Goal: Information Seeking & Learning: Check status

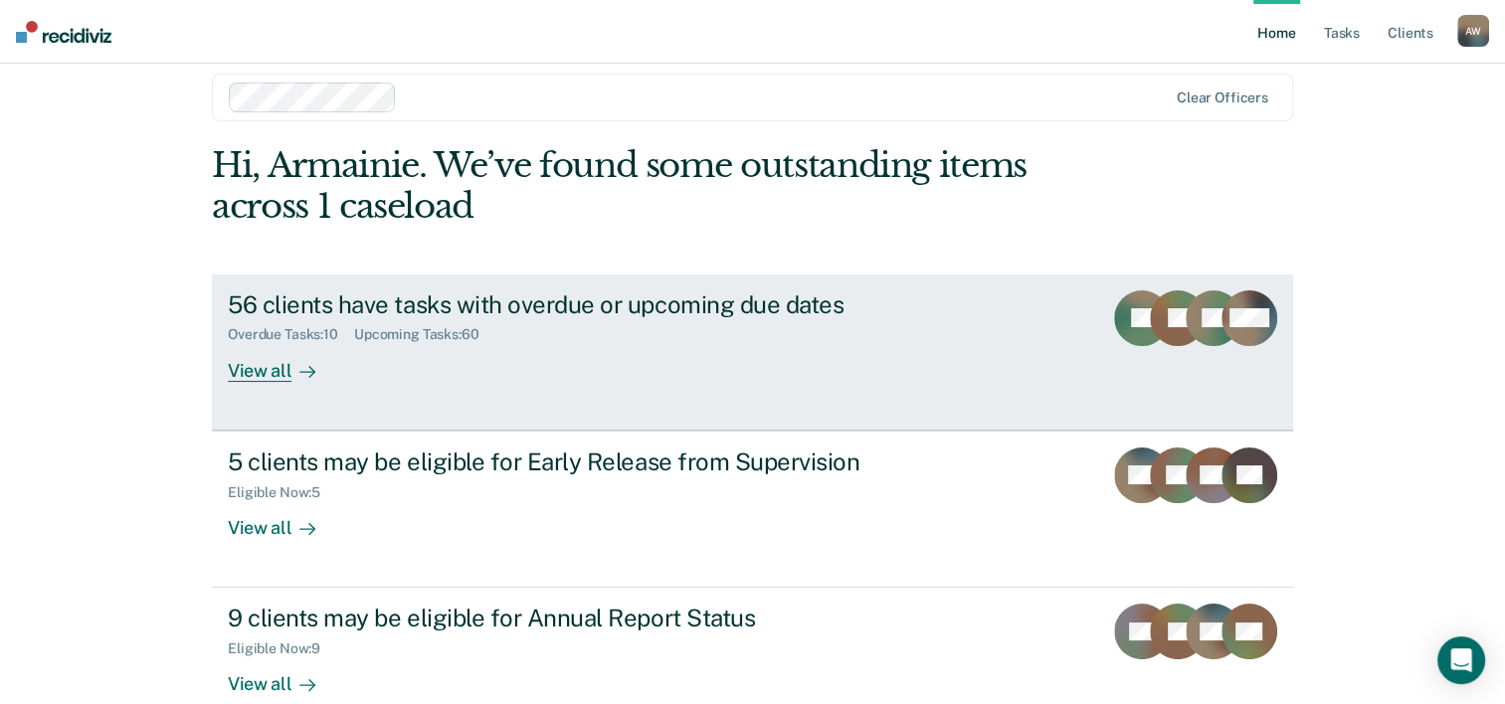
scroll to position [61, 0]
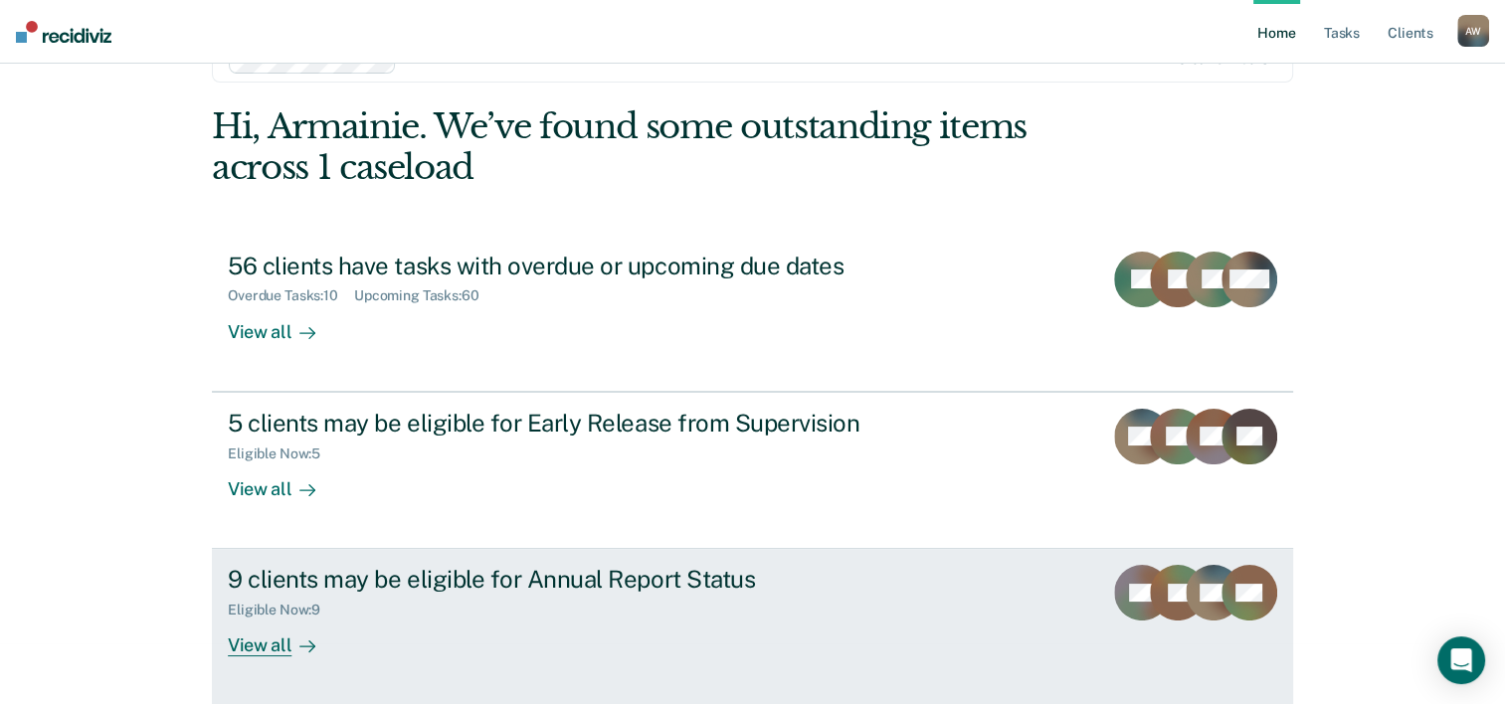
click at [582, 567] on div "9 clients may be eligible for Annual Report Status" at bounding box center [577, 579] width 698 height 29
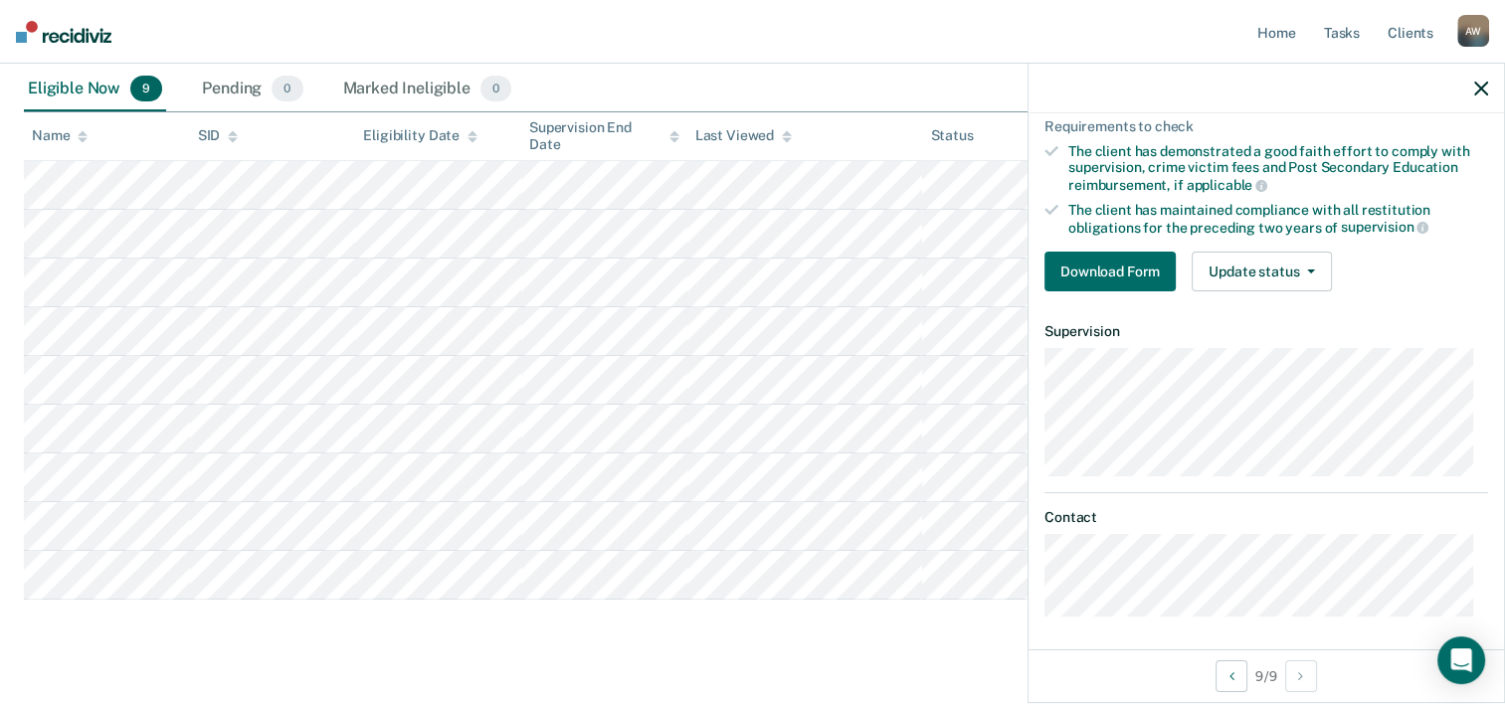
scroll to position [289, 0]
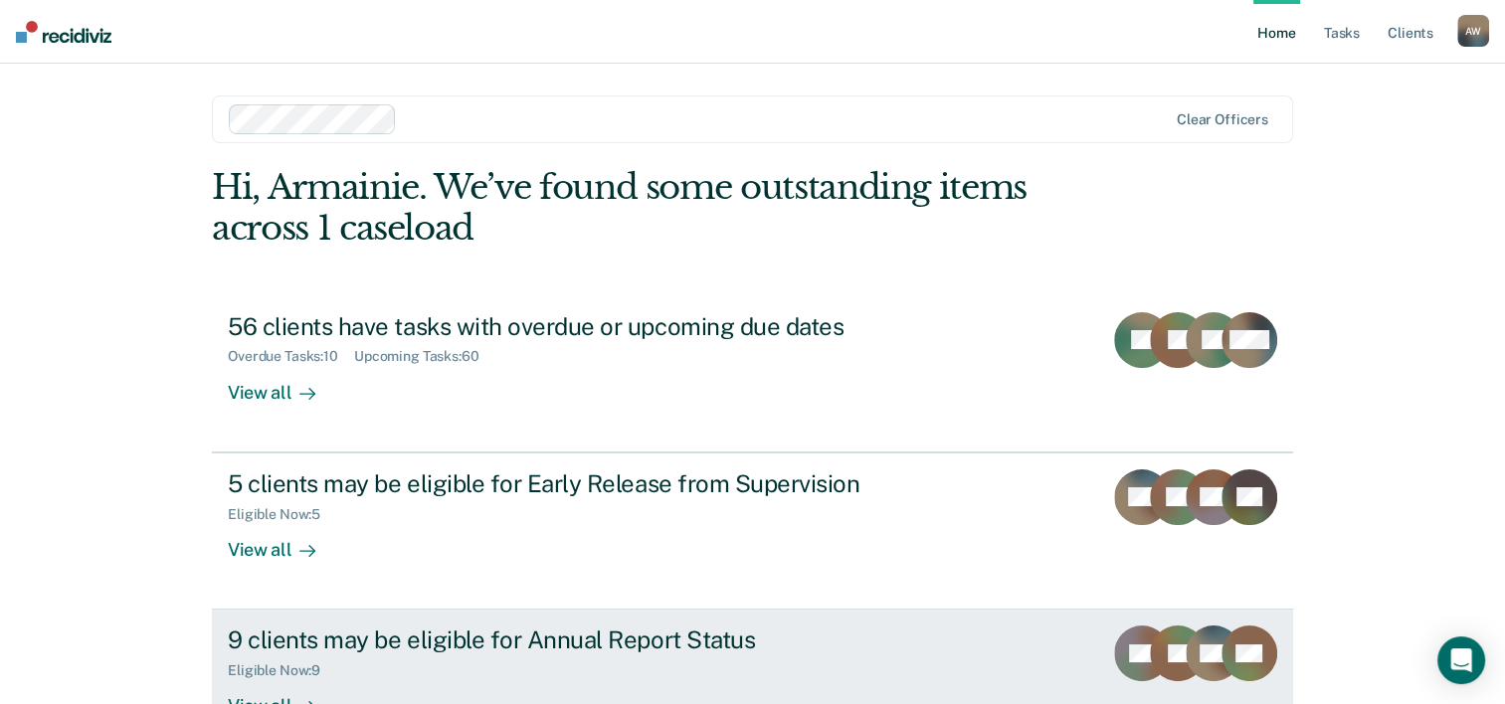
click at [471, 610] on link "9 clients may be eligible for Annual Report Status Eligible Now : 9 View all CS…" at bounding box center [752, 688] width 1081 height 156
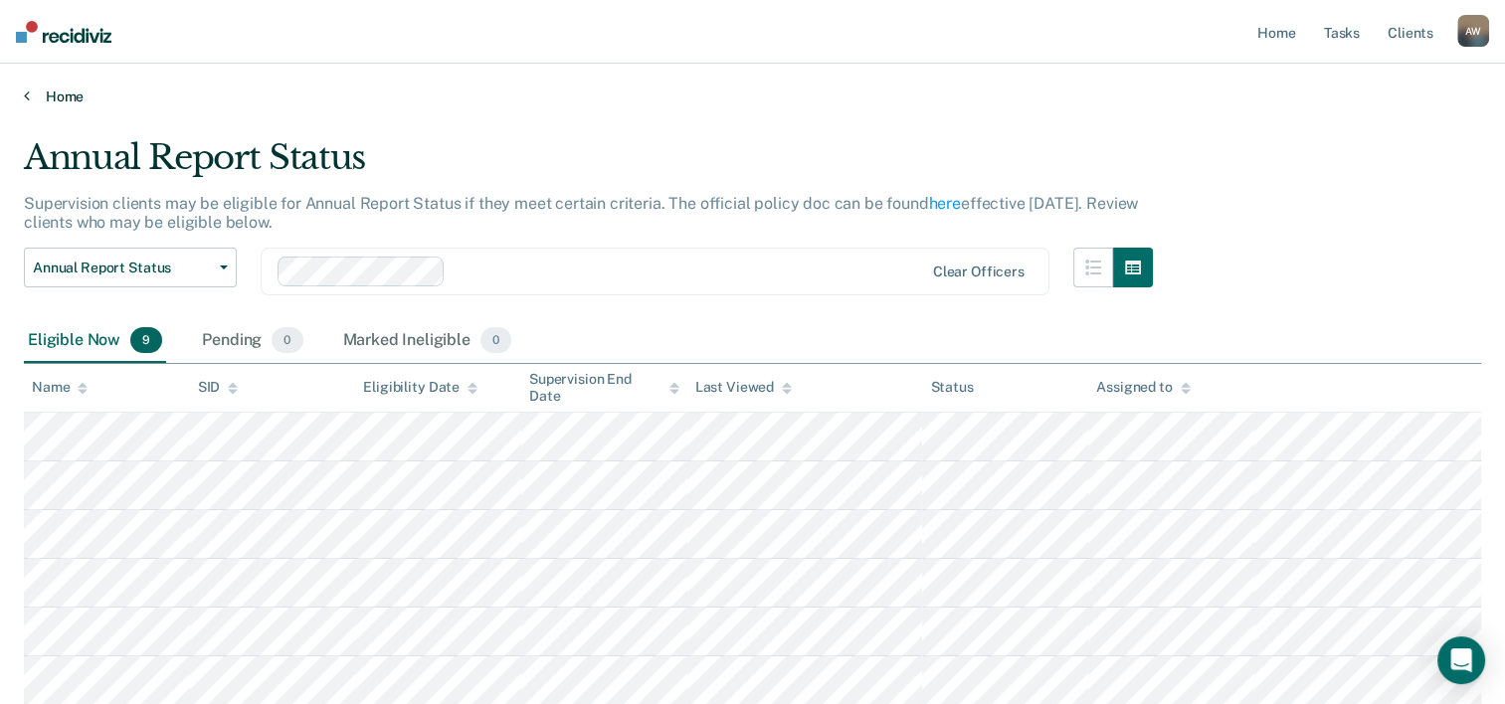
click at [32, 87] on div "Home" at bounding box center [752, 85] width 1505 height 42
click at [25, 105] on main "Annual Report Status Supervision clients may be eligible for Annual Report Stat…" at bounding box center [752, 546] width 1505 height 883
click at [23, 97] on div "Home" at bounding box center [752, 85] width 1505 height 42
click at [30, 92] on link "Home" at bounding box center [752, 97] width 1457 height 18
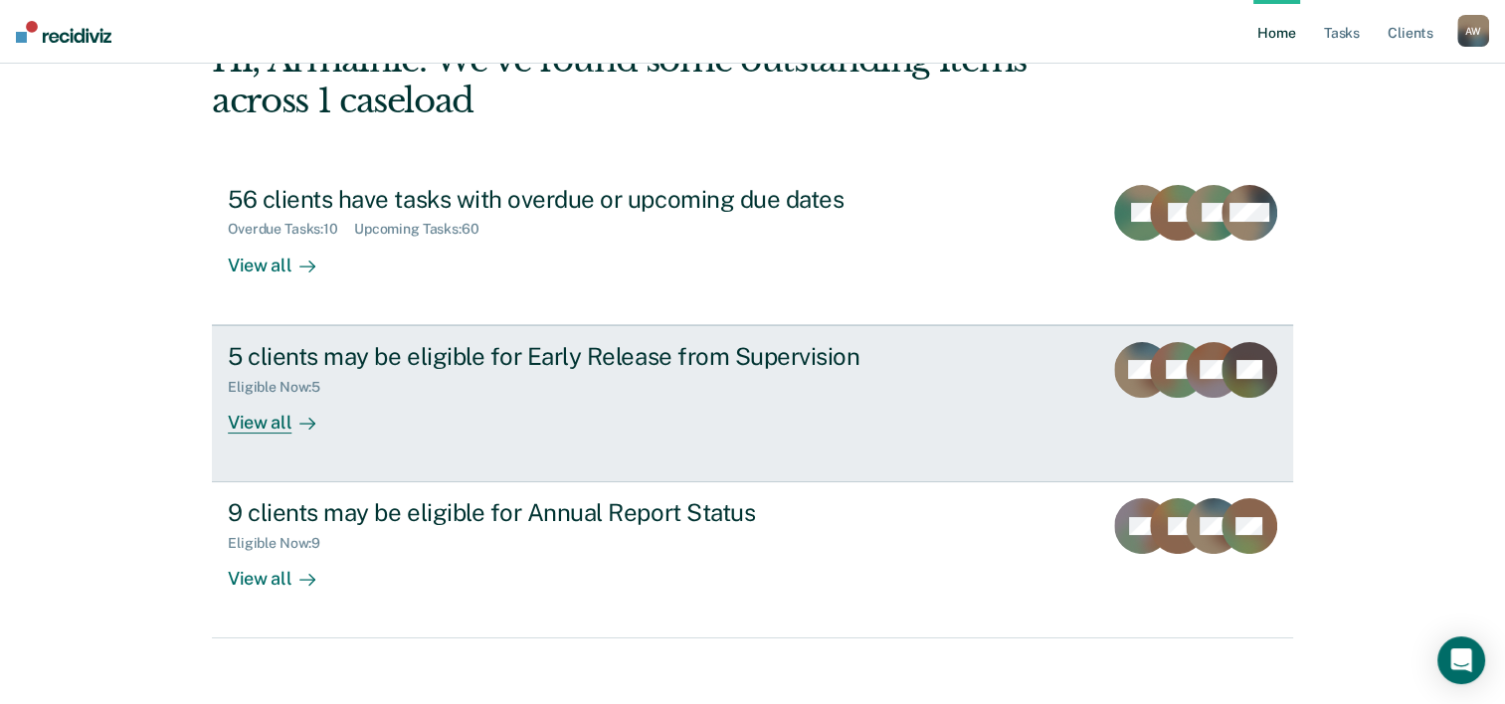
scroll to position [140, 0]
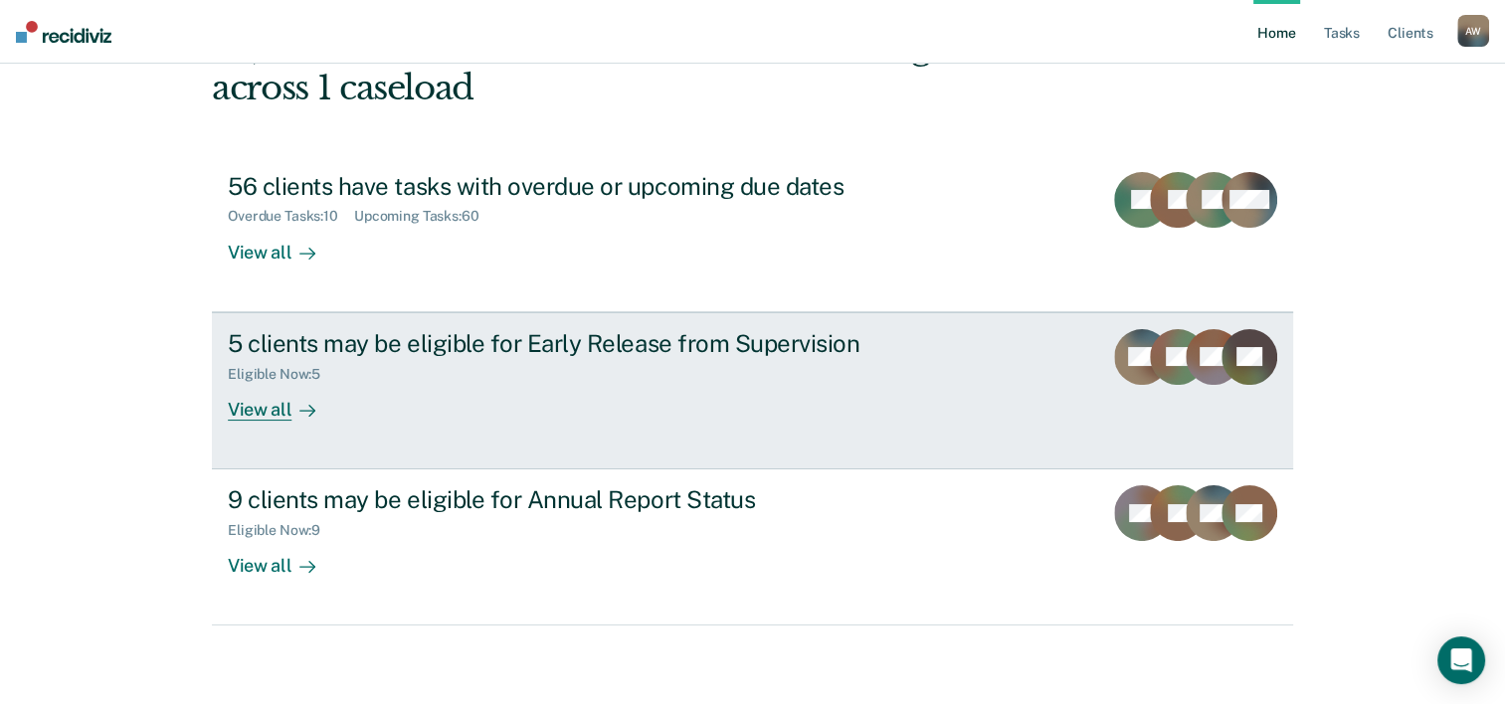
click at [390, 338] on div "5 clients may be eligible for Early Release from Supervision" at bounding box center [577, 343] width 698 height 29
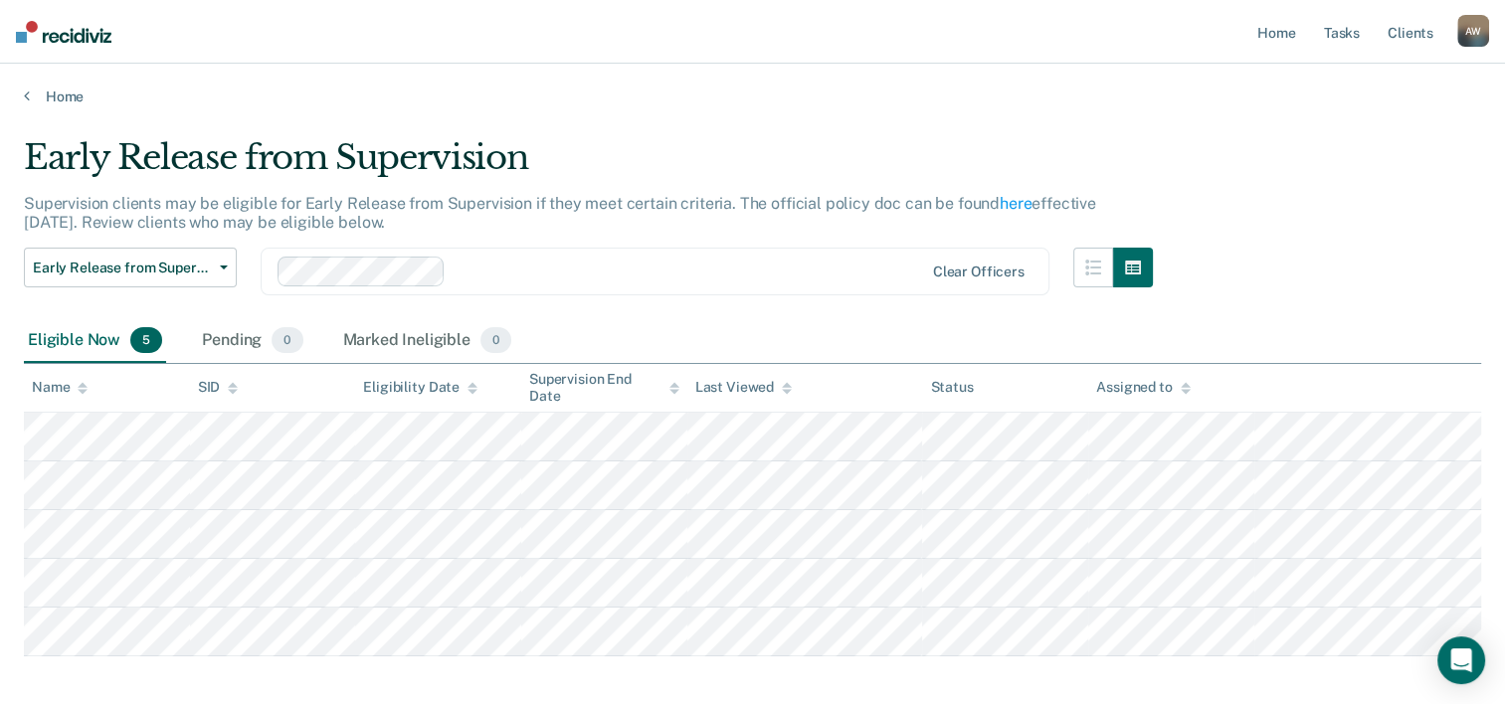
click at [44, 105] on main "Early Release from Supervision Supervision clients may be eligible for Early Re…" at bounding box center [752, 449] width 1505 height 688
click at [40, 96] on link "Home" at bounding box center [752, 97] width 1457 height 18
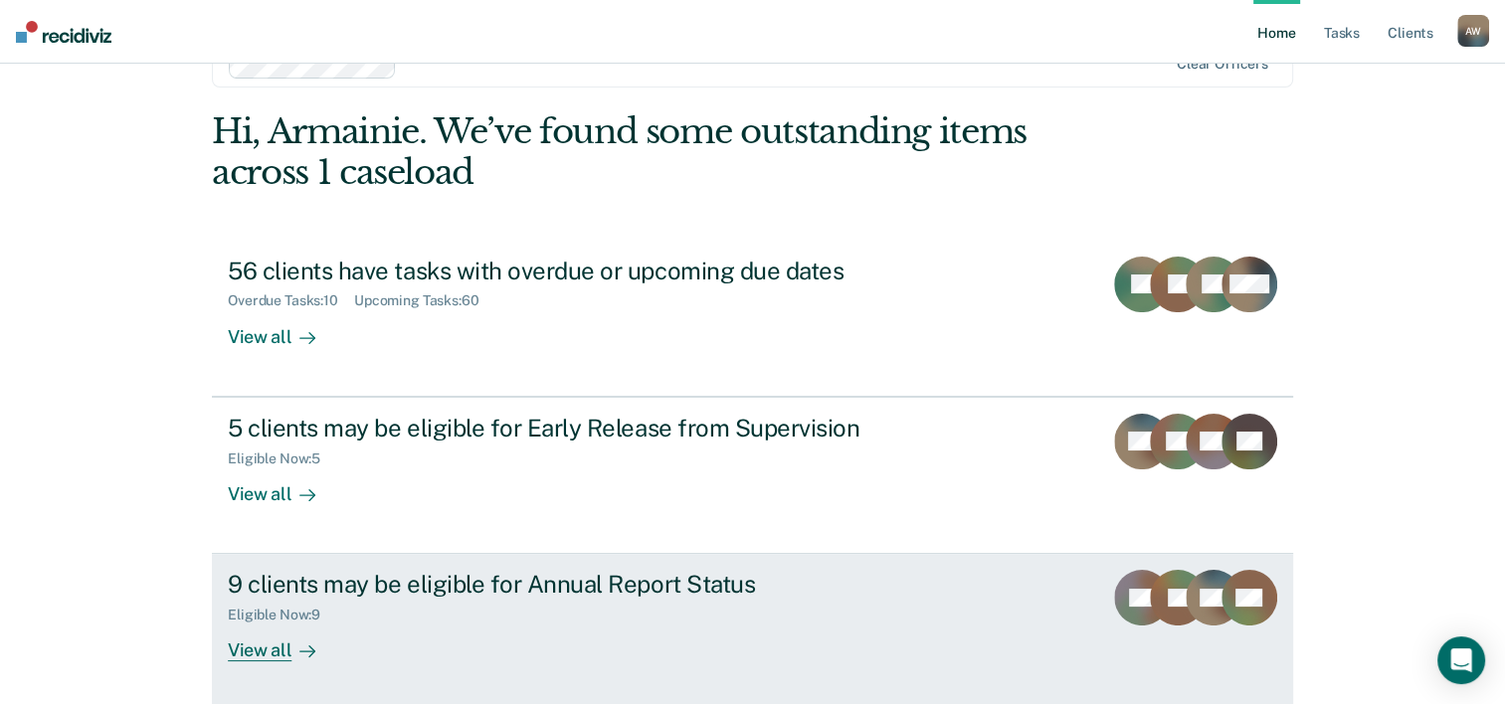
scroll to position [99, 0]
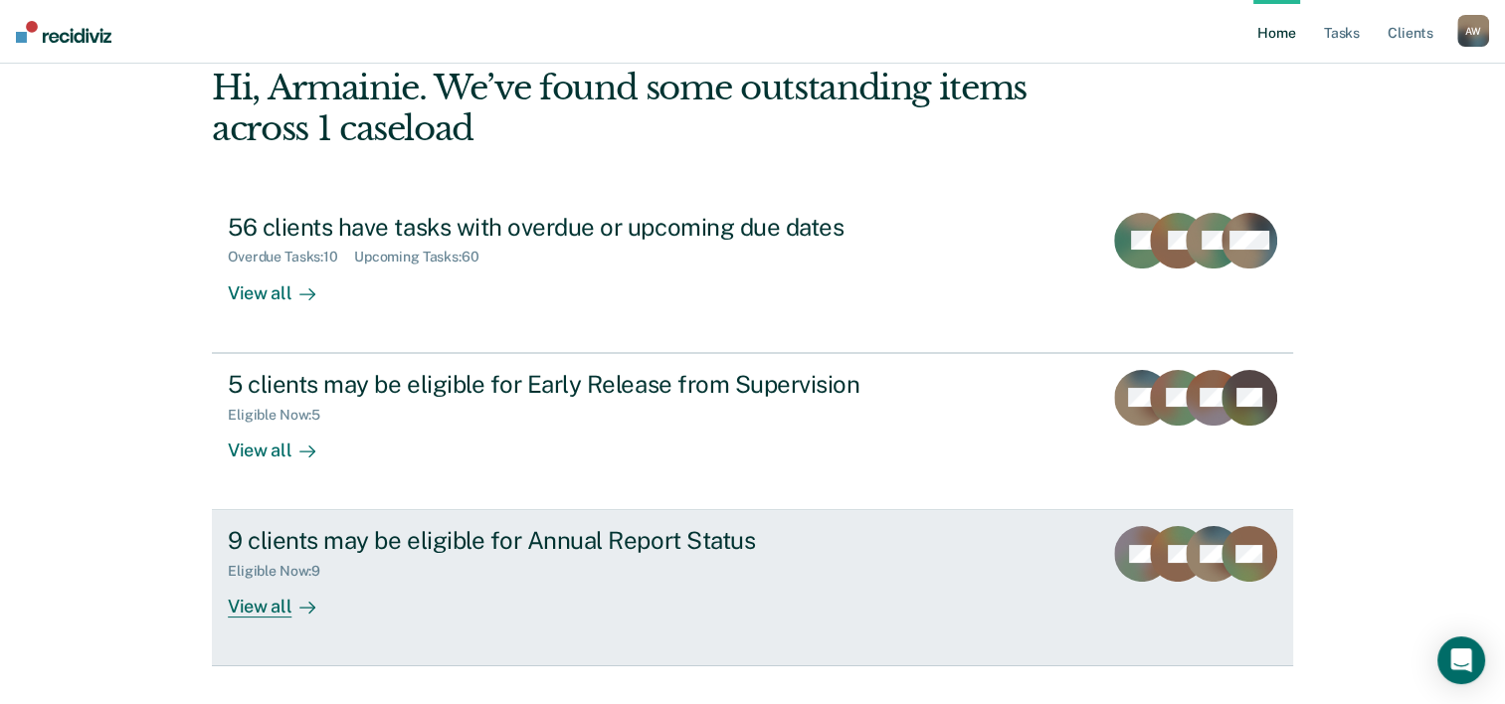
click at [426, 519] on link "9 clients may be eligible for Annual Report Status Eligible Now : 9 View all CS…" at bounding box center [752, 588] width 1081 height 156
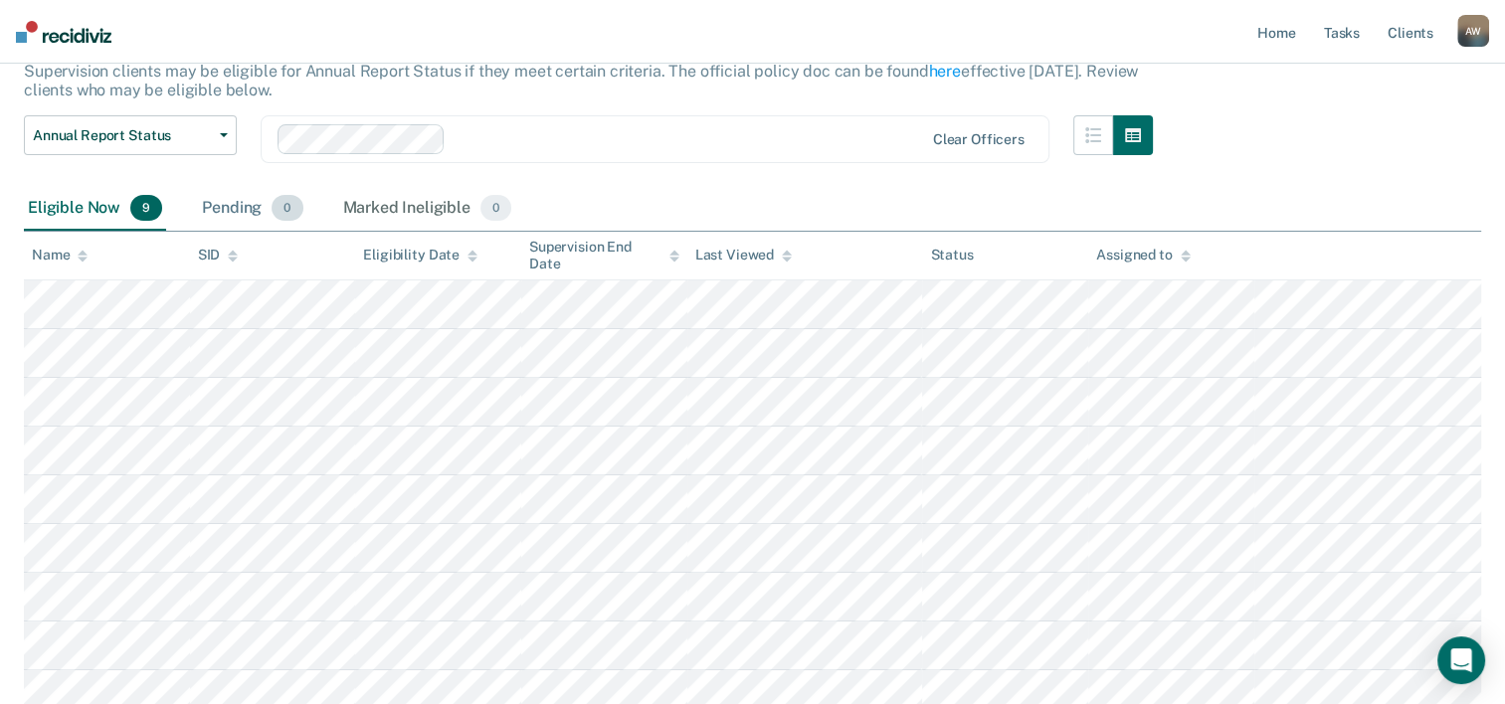
scroll to position [90, 0]
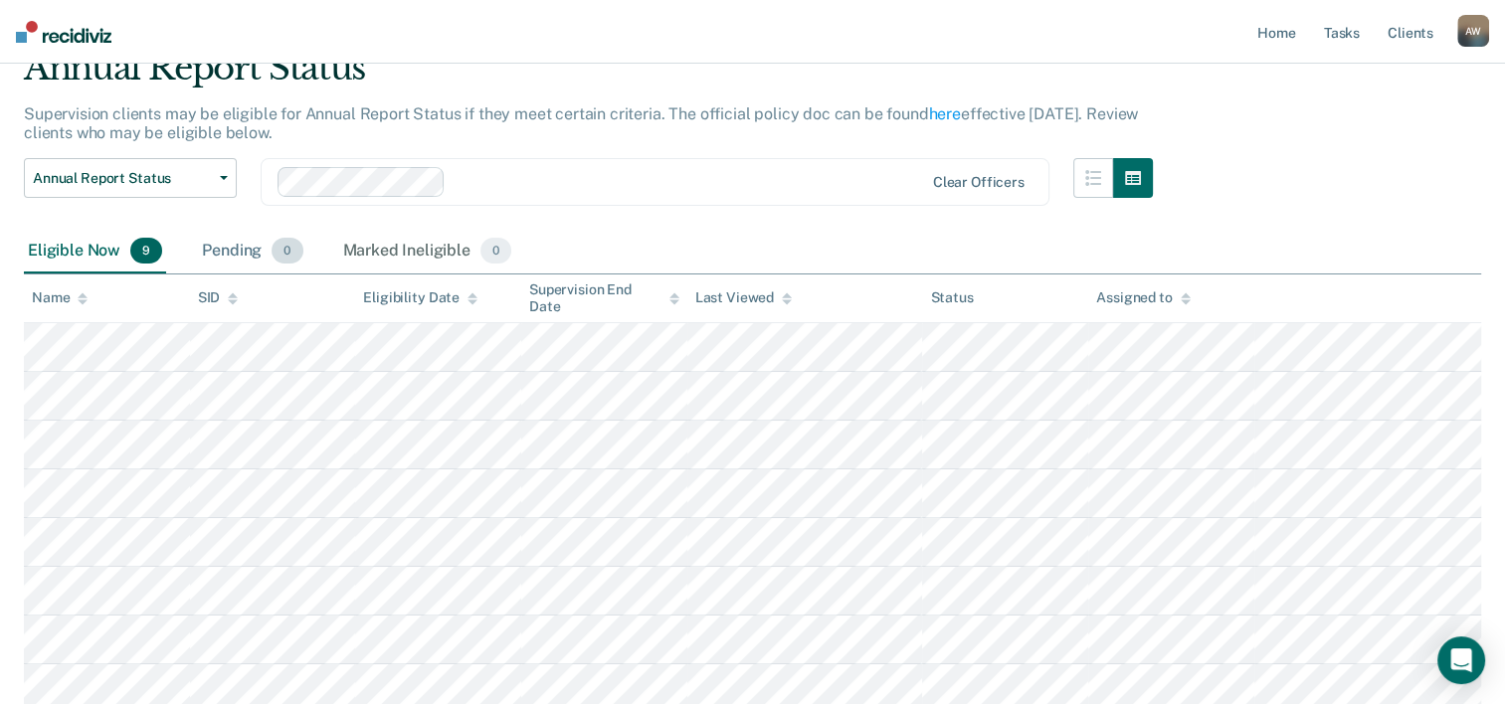
click at [242, 252] on div "Pending 0" at bounding box center [252, 252] width 108 height 44
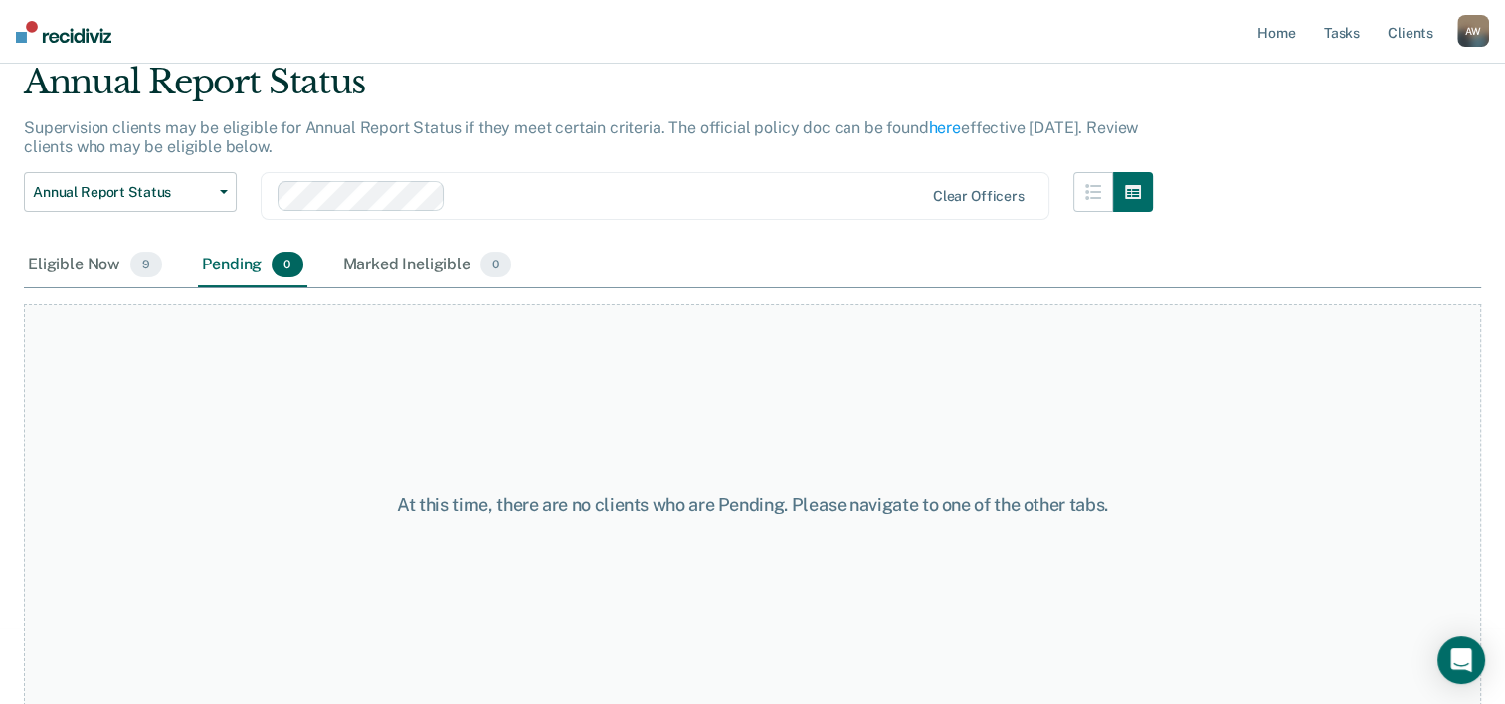
click at [11, 276] on main "Annual Report Status Supervision clients may be eligible for Annual Report Stat…" at bounding box center [752, 326] width 1505 height 593
click at [40, 266] on div "Eligible Now 9" at bounding box center [95, 266] width 142 height 44
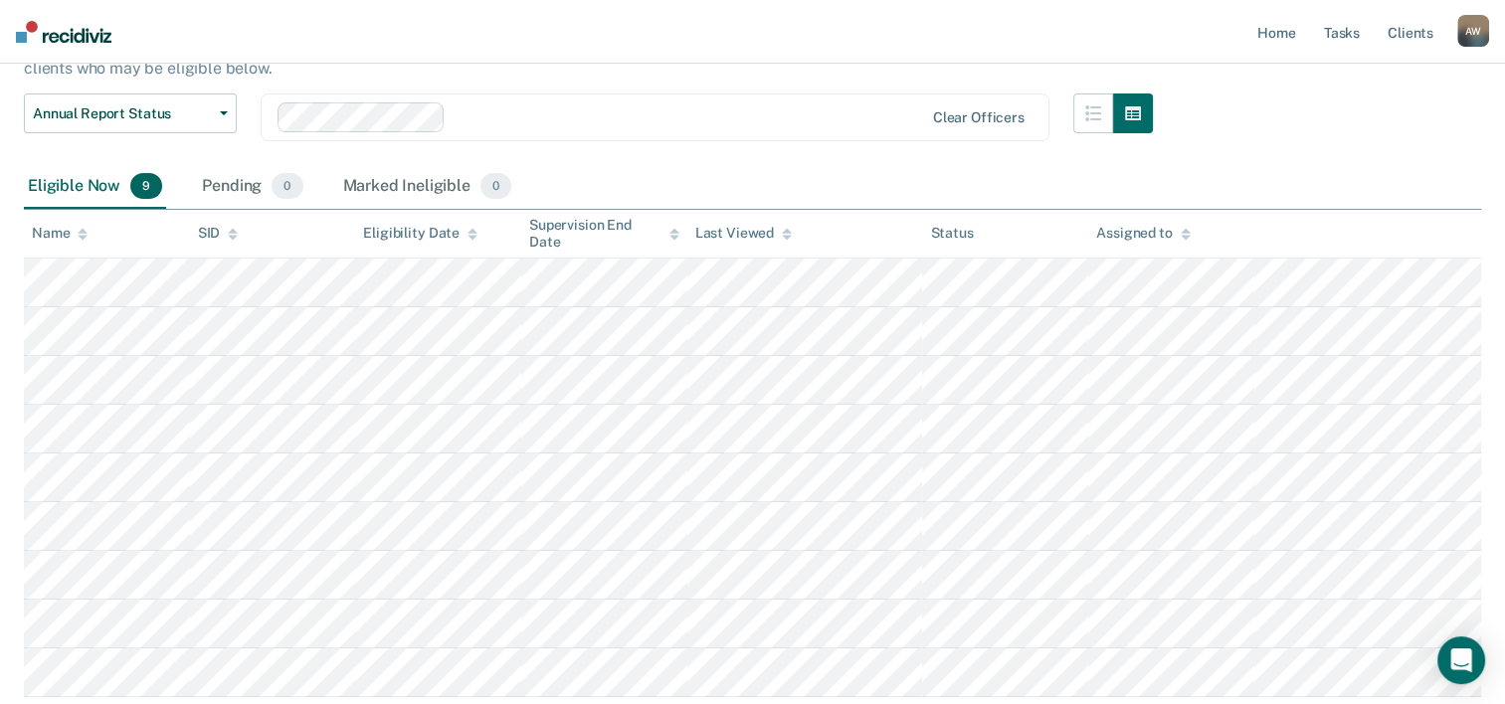
scroll to position [199, 0]
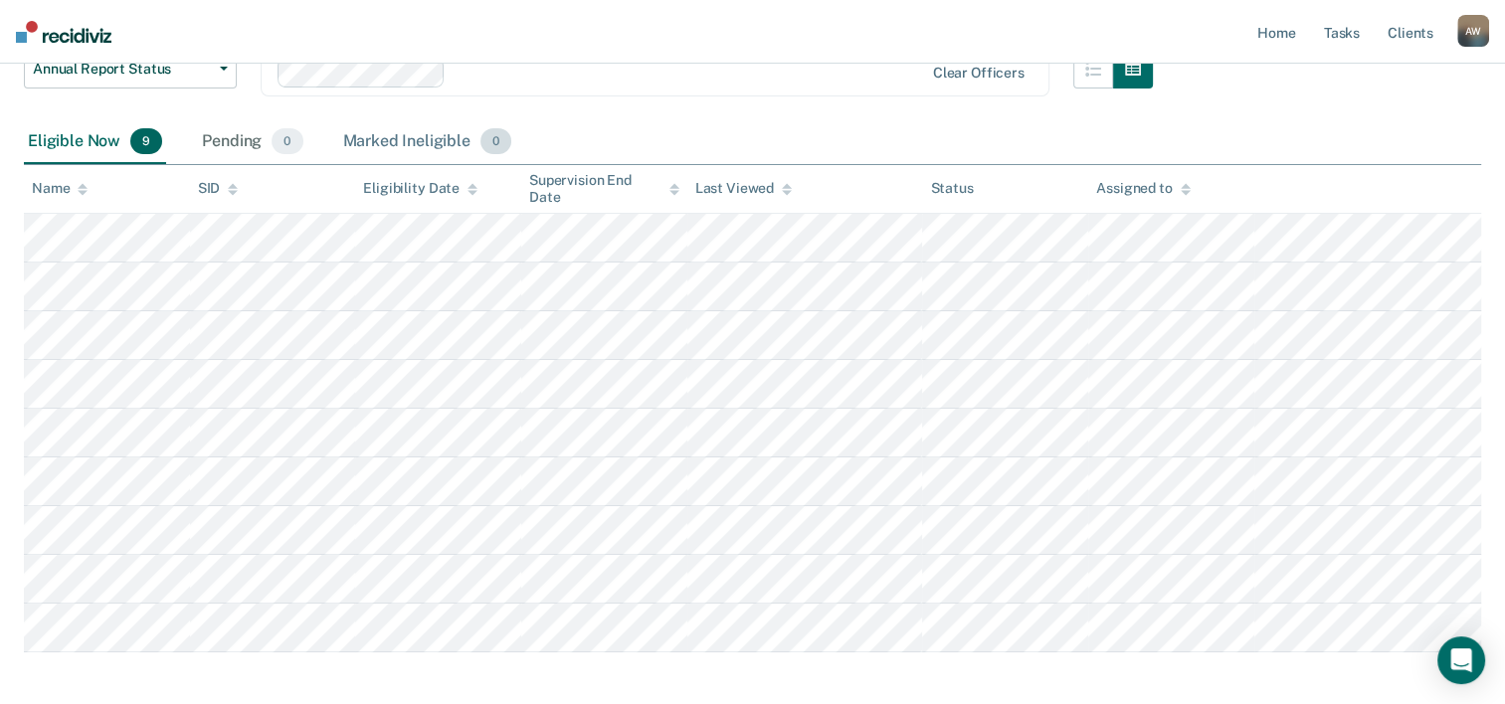
click at [416, 127] on div "Marked Ineligible 0" at bounding box center [427, 142] width 177 height 44
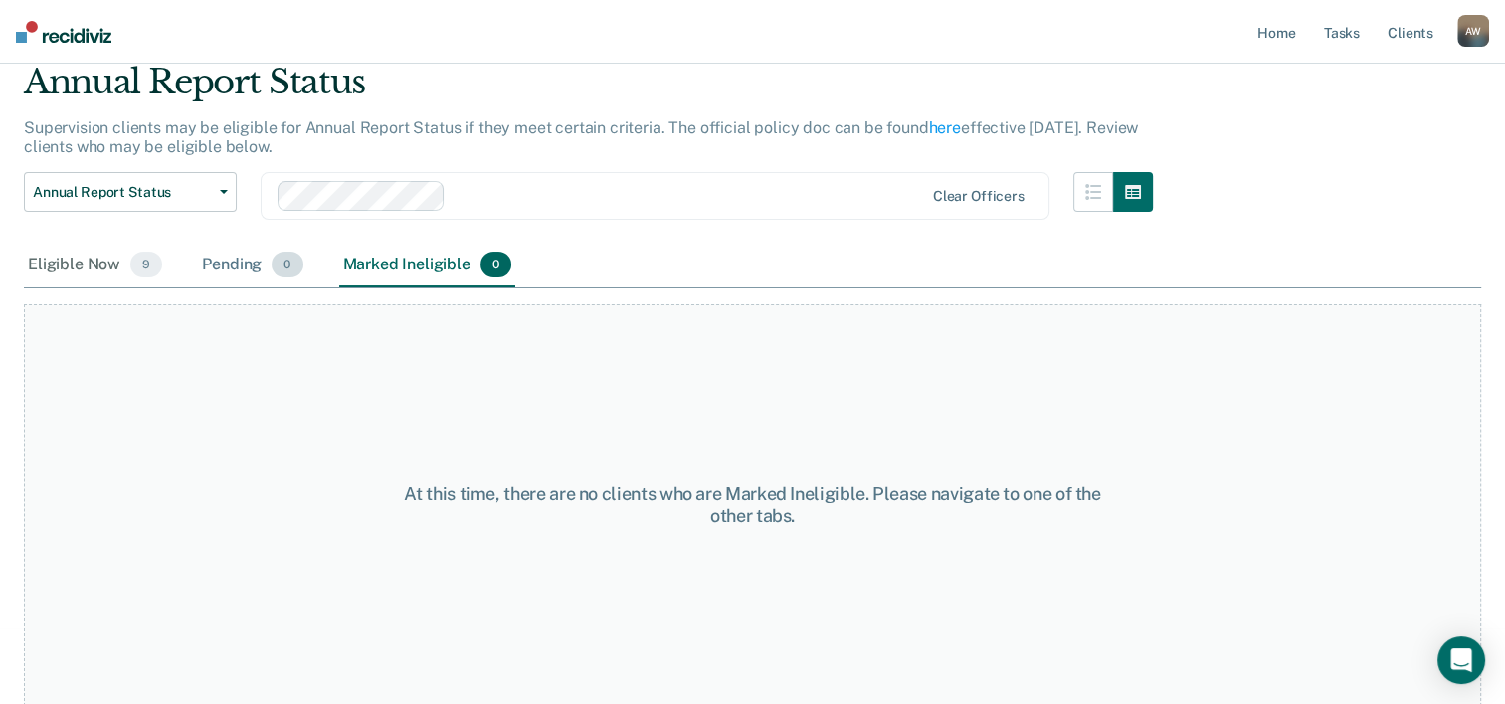
click at [215, 262] on div "Pending 0" at bounding box center [252, 266] width 108 height 44
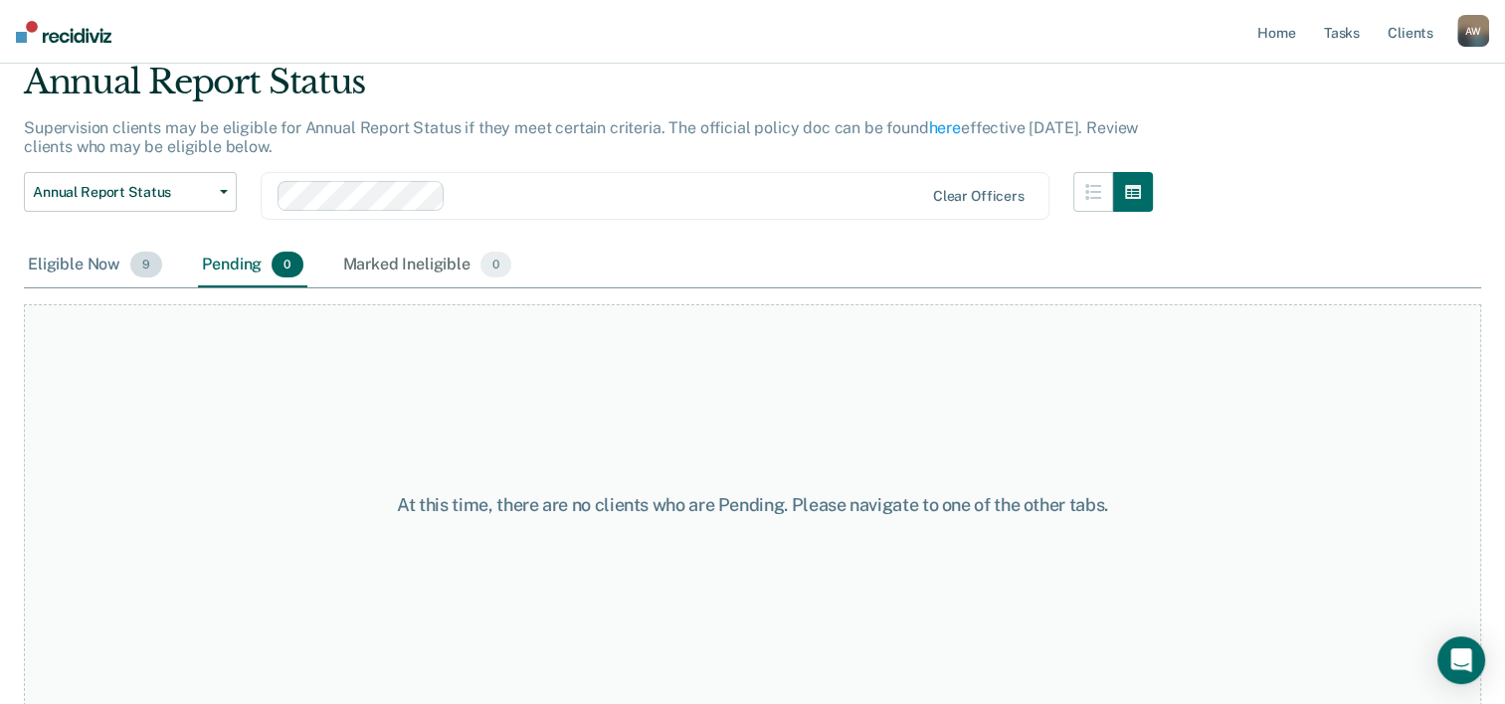
click at [53, 259] on div "Eligible Now 9" at bounding box center [95, 266] width 142 height 44
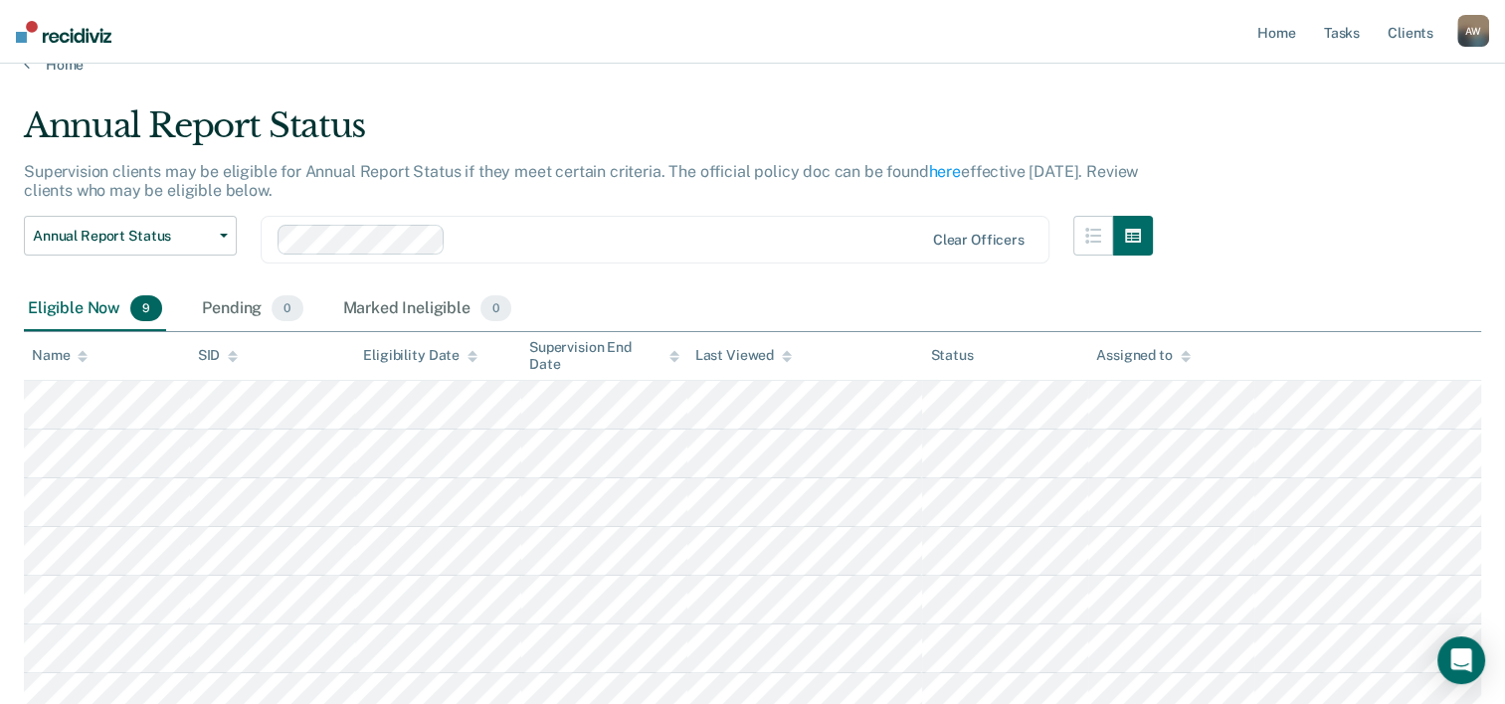
scroll to position [0, 0]
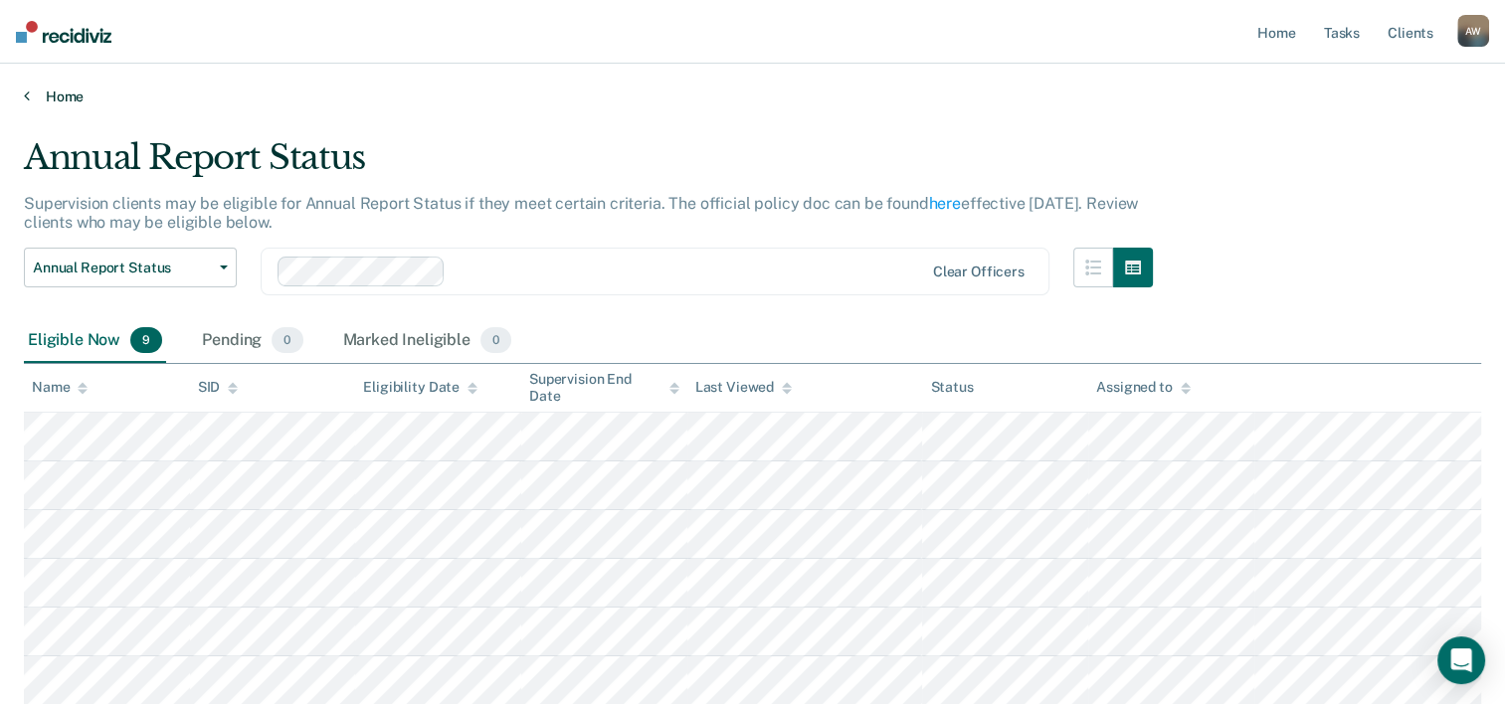
click at [36, 98] on link "Home" at bounding box center [752, 97] width 1457 height 18
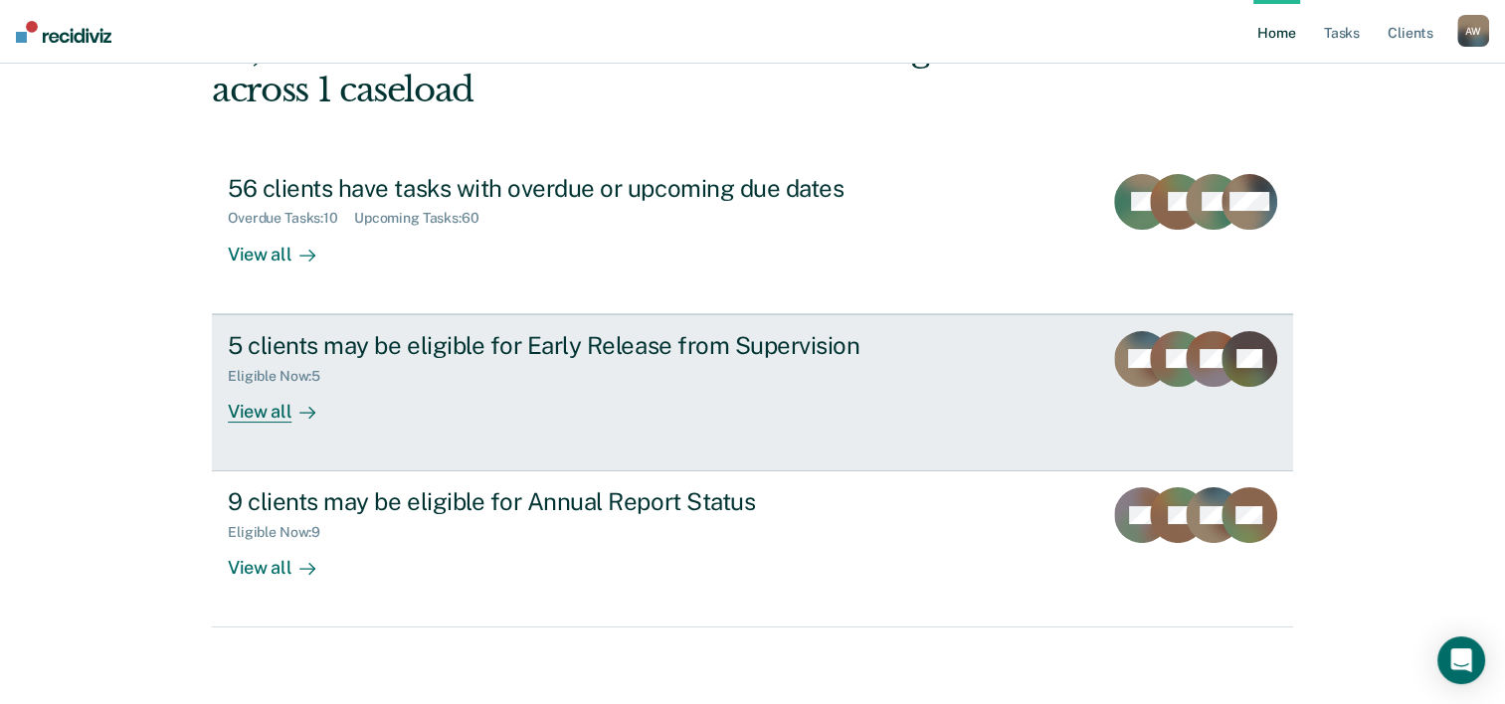
scroll to position [140, 0]
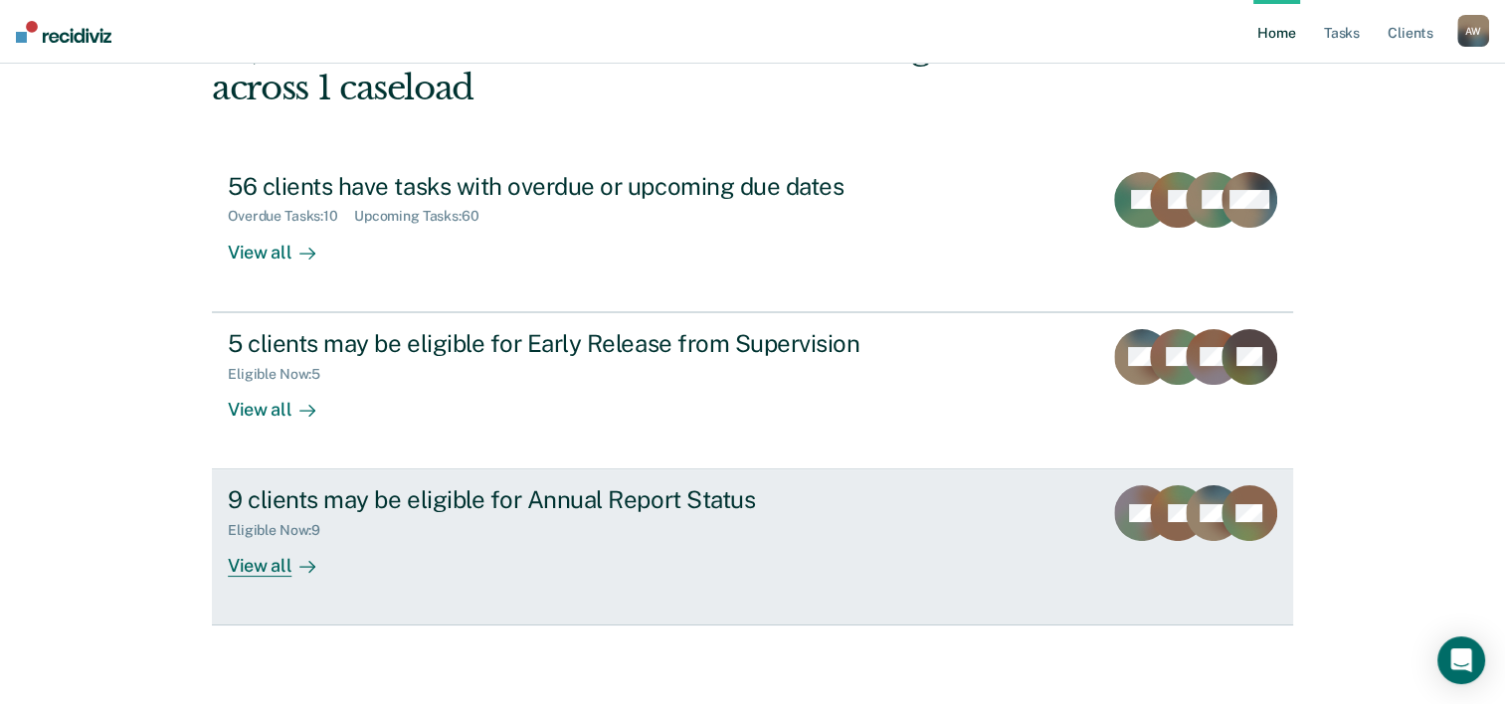
click at [665, 487] on div "9 clients may be eligible for Annual Report Status" at bounding box center [577, 499] width 698 height 29
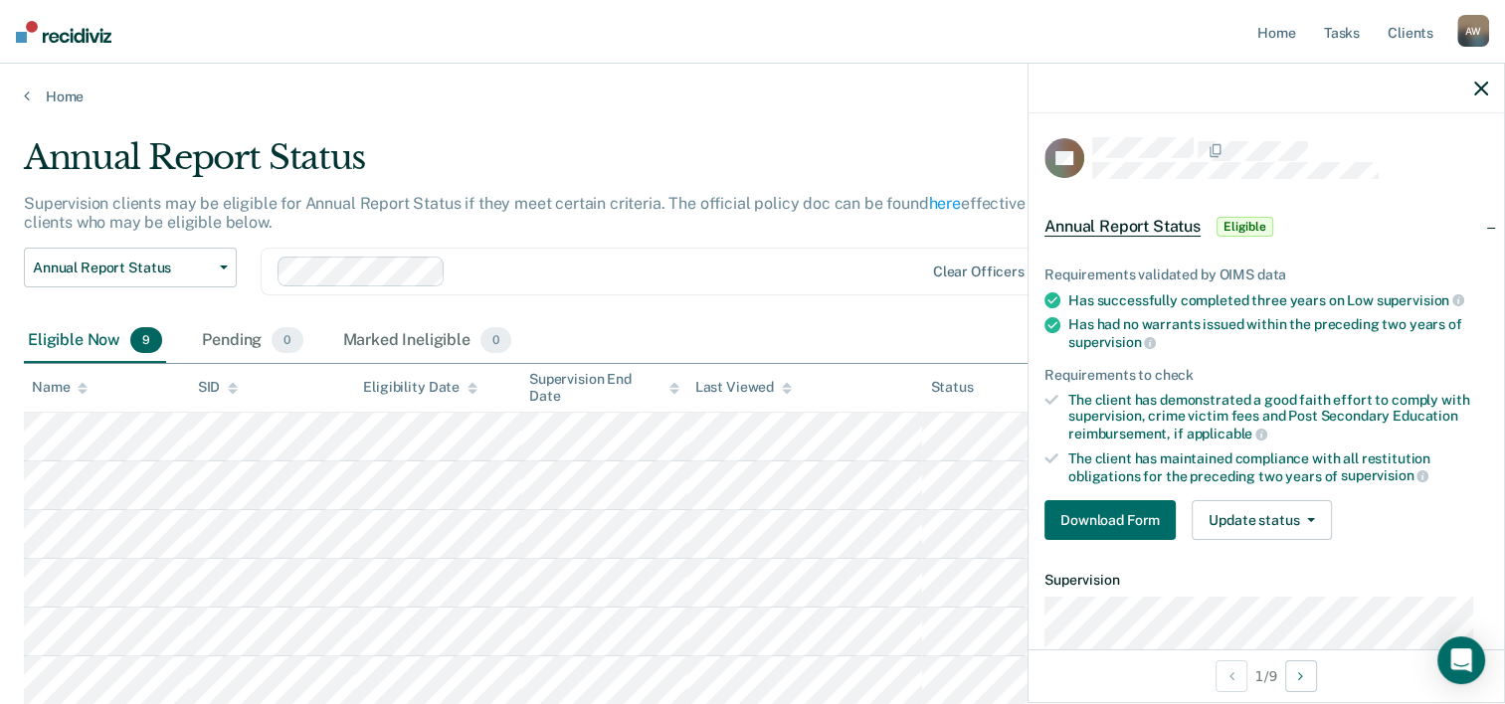
click at [1478, 94] on icon "button" at bounding box center [1481, 89] width 14 height 14
